Goal: Find specific page/section: Find specific page/section

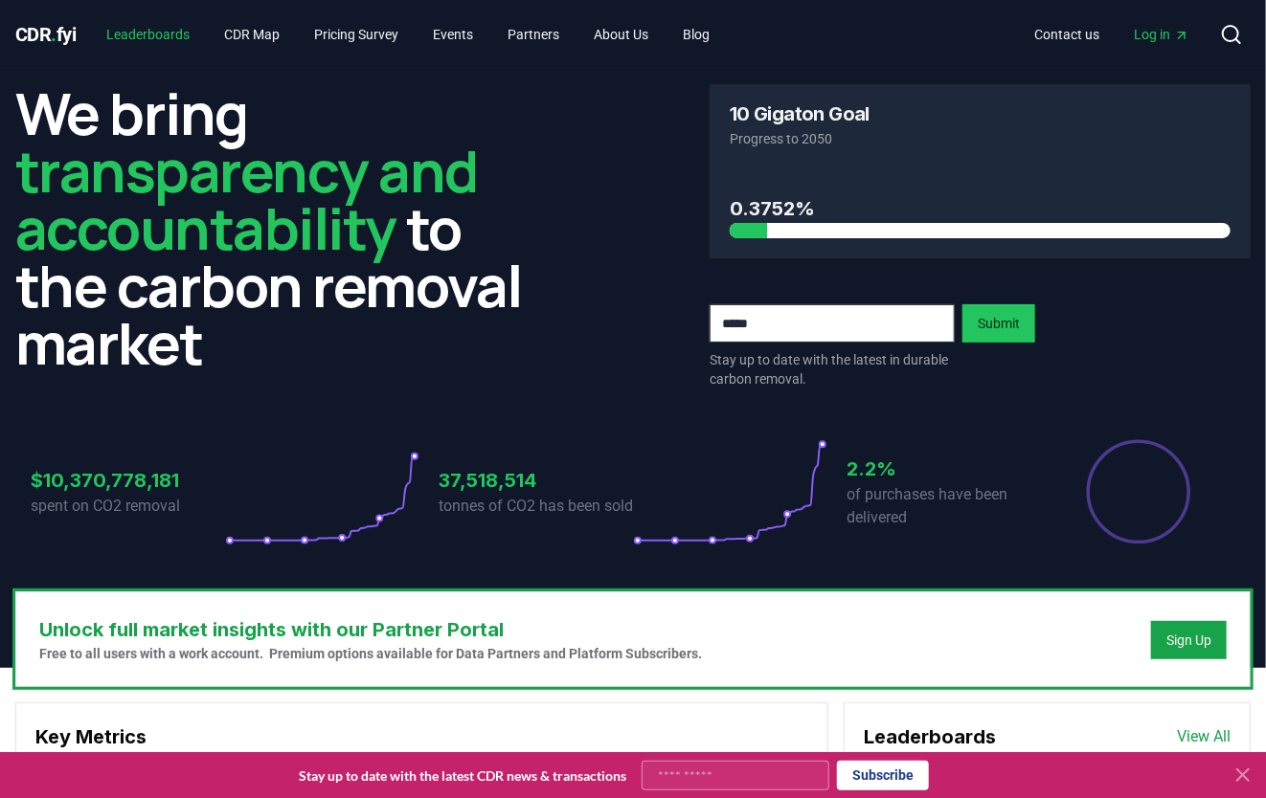
click at [146, 23] on link "Leaderboards" at bounding box center [149, 34] width 114 height 34
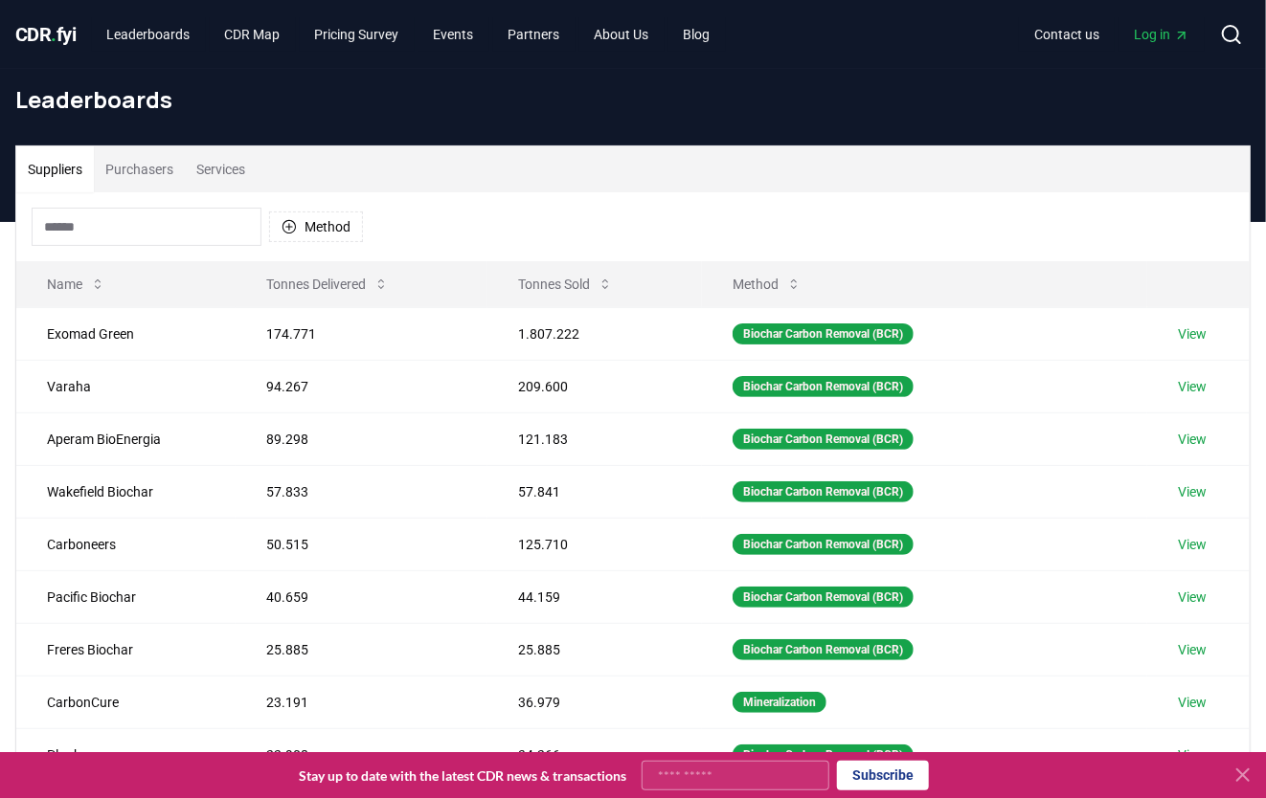
click at [146, 213] on input at bounding box center [147, 227] width 230 height 38
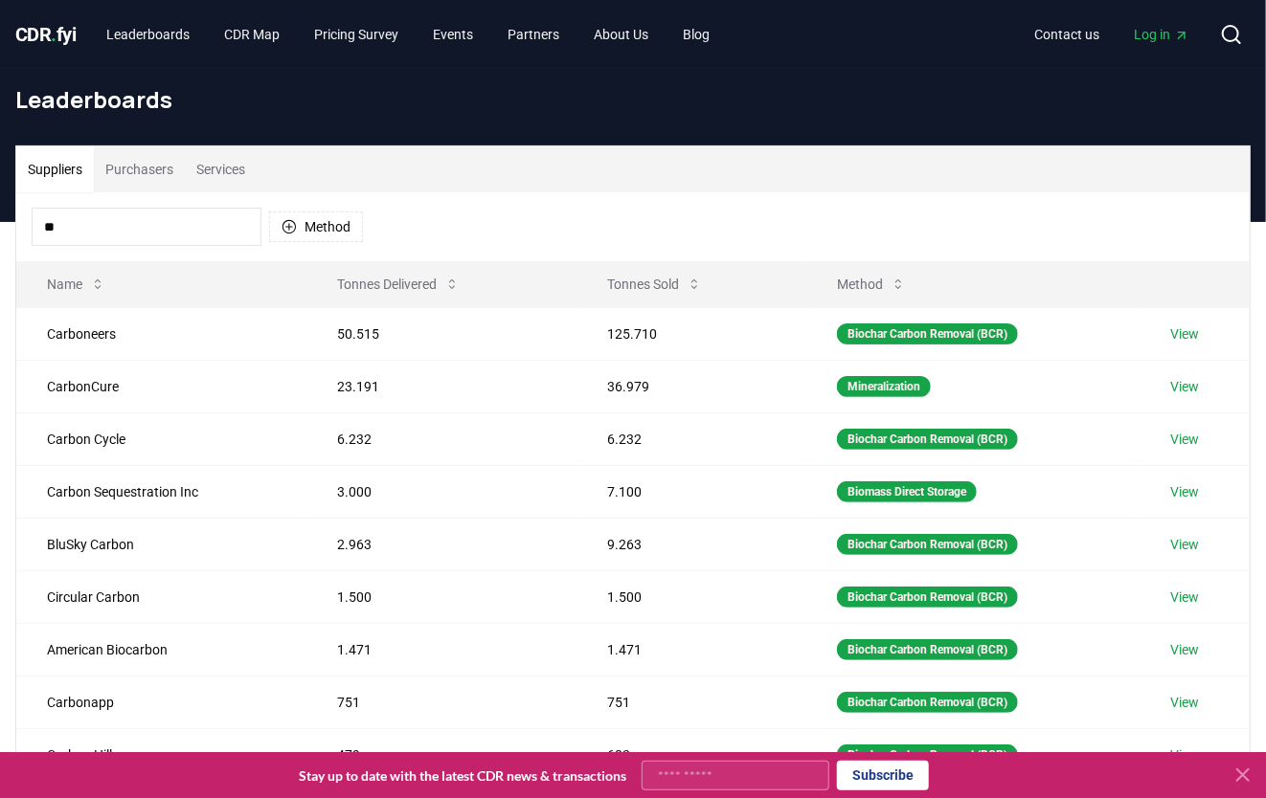
type input "*"
